Goal: Task Accomplishment & Management: Use online tool/utility

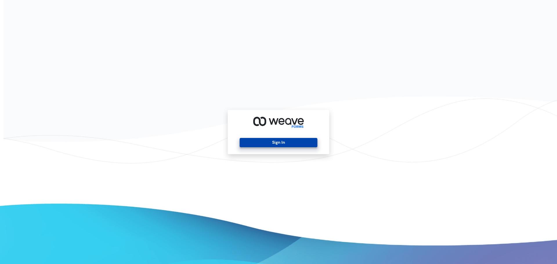
click at [277, 141] on button "Sign In" at bounding box center [278, 142] width 77 height 9
